Goal: Register for event/course

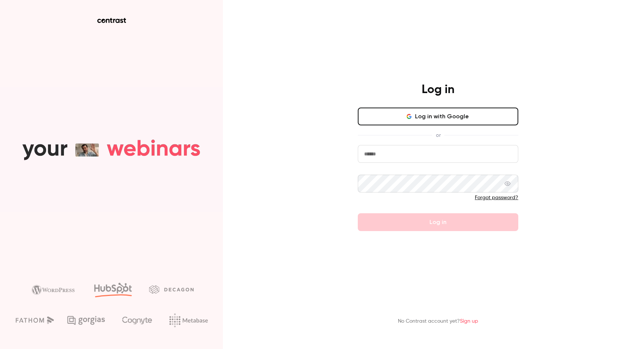
click at [433, 113] on button "Log in with Google" at bounding box center [438, 117] width 160 height 18
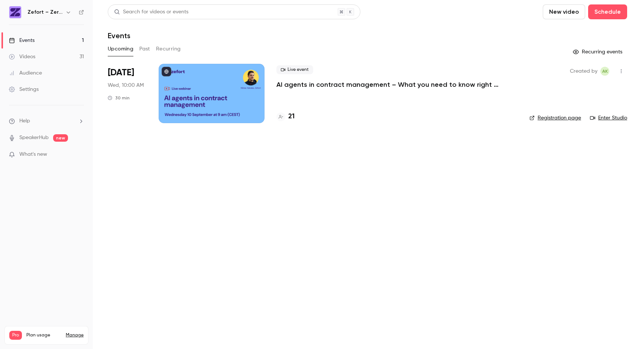
click at [244, 105] on div at bounding box center [212, 93] width 106 height 59
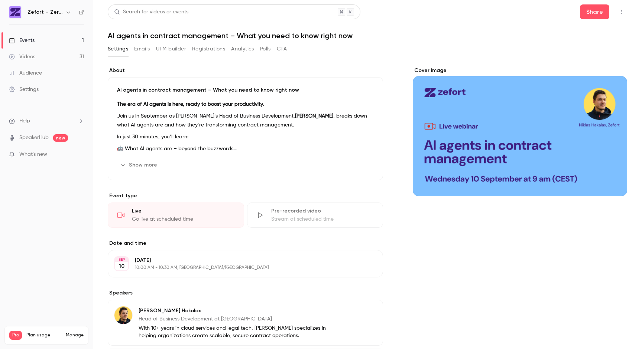
click at [214, 47] on button "Registrations" at bounding box center [208, 49] width 33 height 12
